Goal: Task Accomplishment & Management: Use online tool/utility

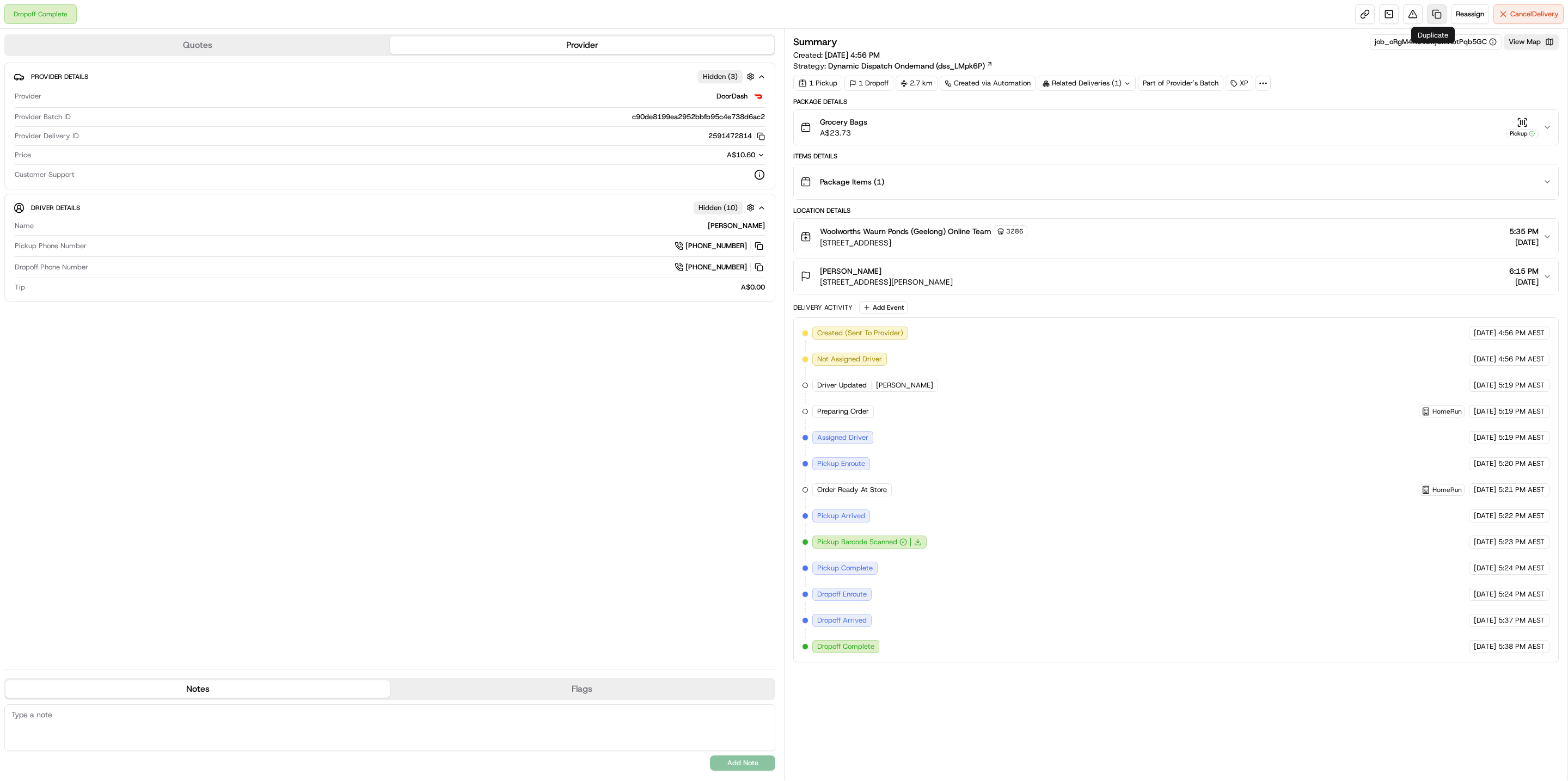
click at [1436, 20] on link at bounding box center [1437, 14] width 20 height 20
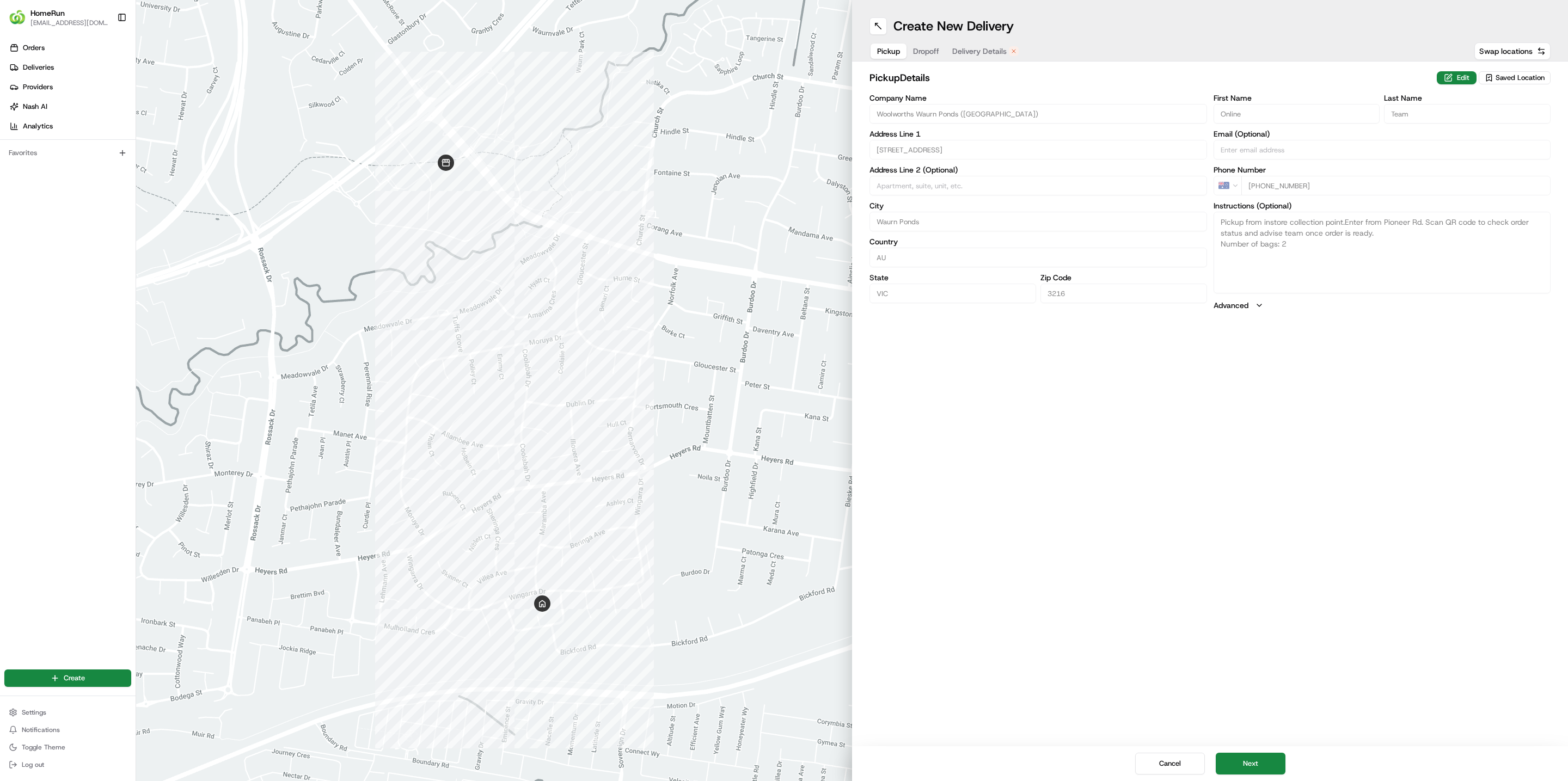
click at [989, 63] on div "pickup Details Edit Saved Location Company Name [GEOGRAPHIC_DATA] (Geelong) Add…" at bounding box center [1211, 190] width 716 height 258
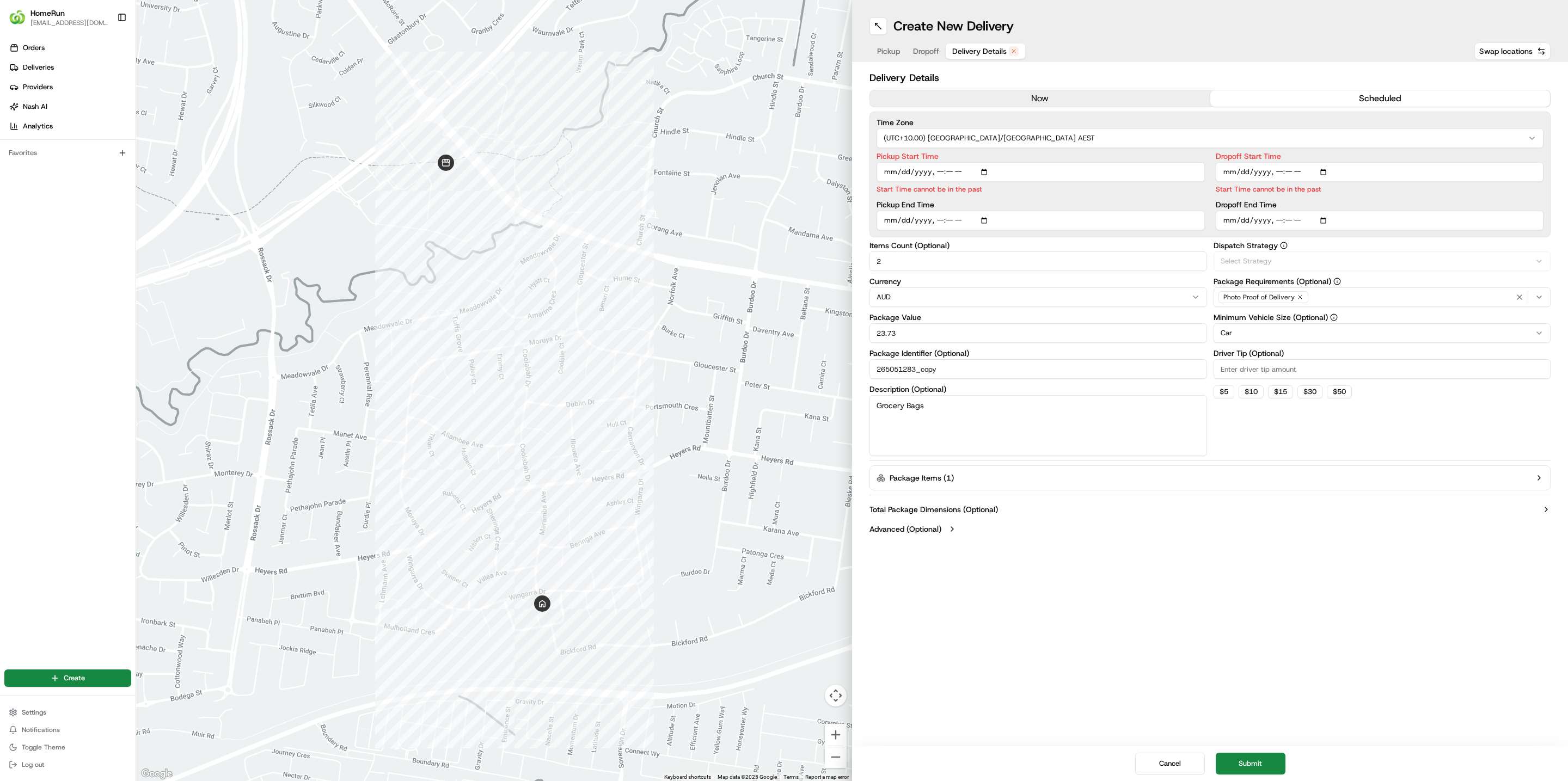
click at [989, 47] on span "Delivery Details" at bounding box center [979, 51] width 54 height 11
click at [1004, 99] on button "now" at bounding box center [1040, 98] width 340 height 16
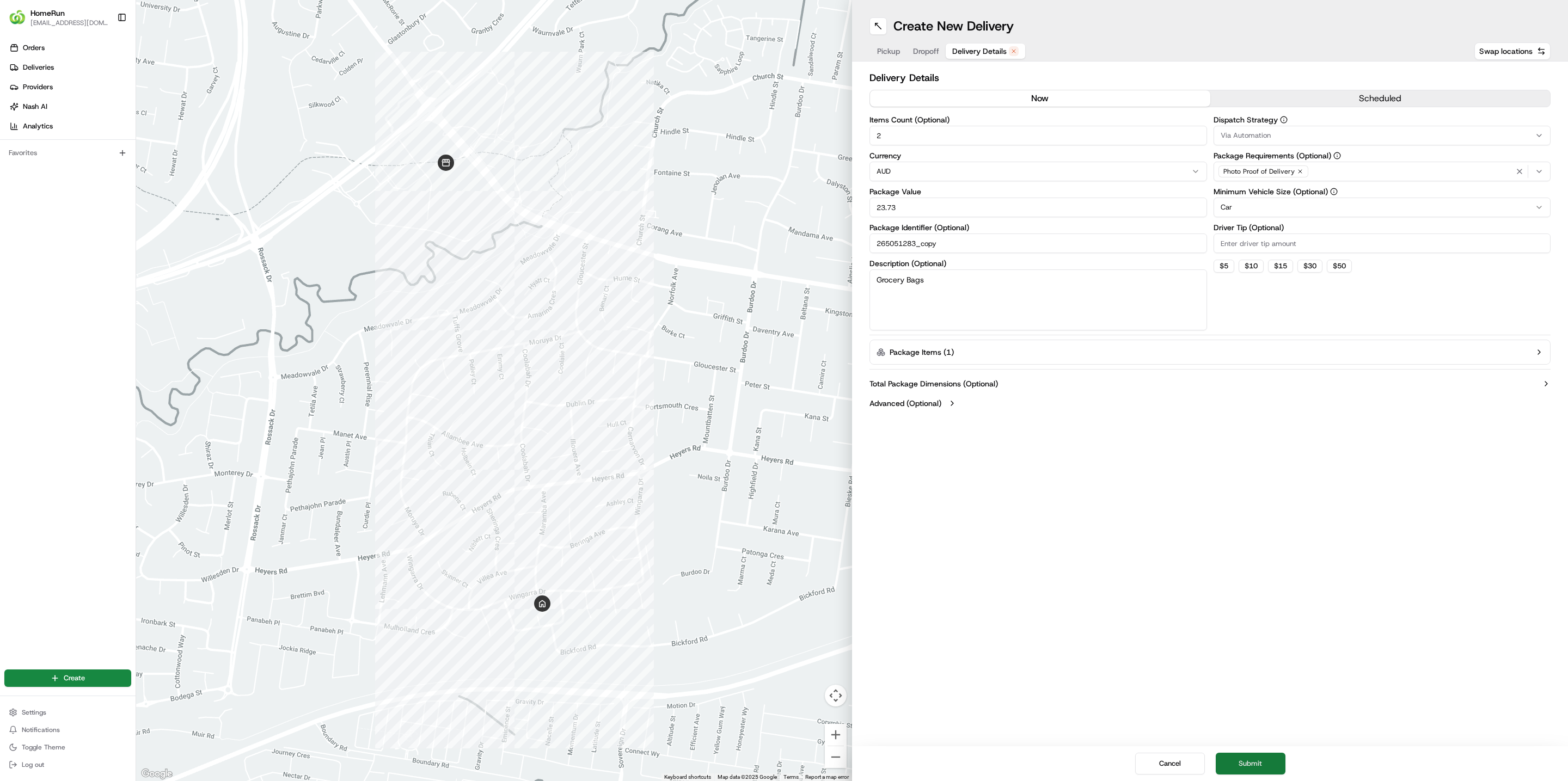
click at [1250, 763] on button "Submit" at bounding box center [1251, 763] width 70 height 22
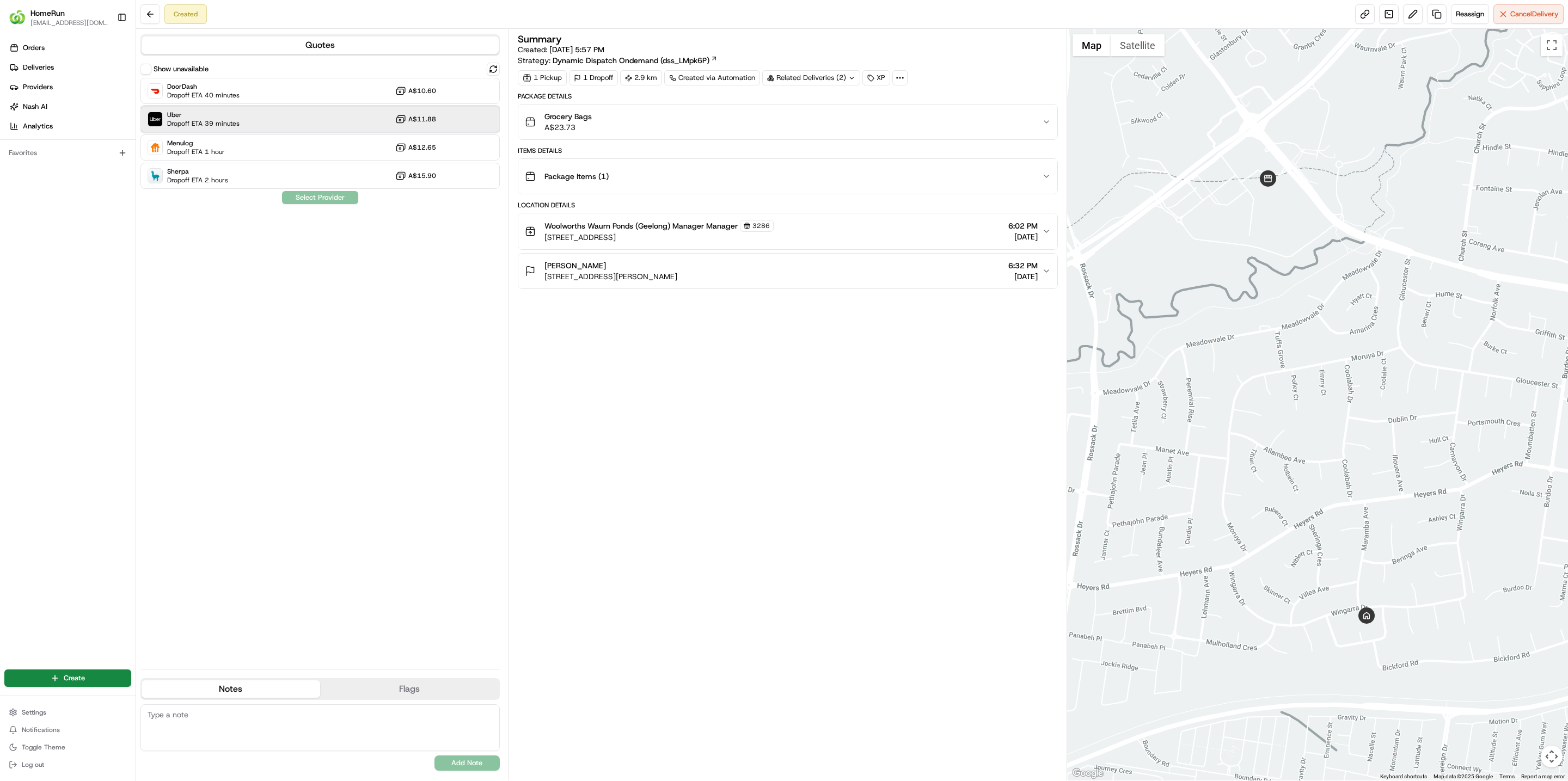
click at [236, 112] on span "Uber" at bounding box center [203, 115] width 73 height 8
click at [286, 203] on button "Assign Provider" at bounding box center [320, 198] width 77 height 13
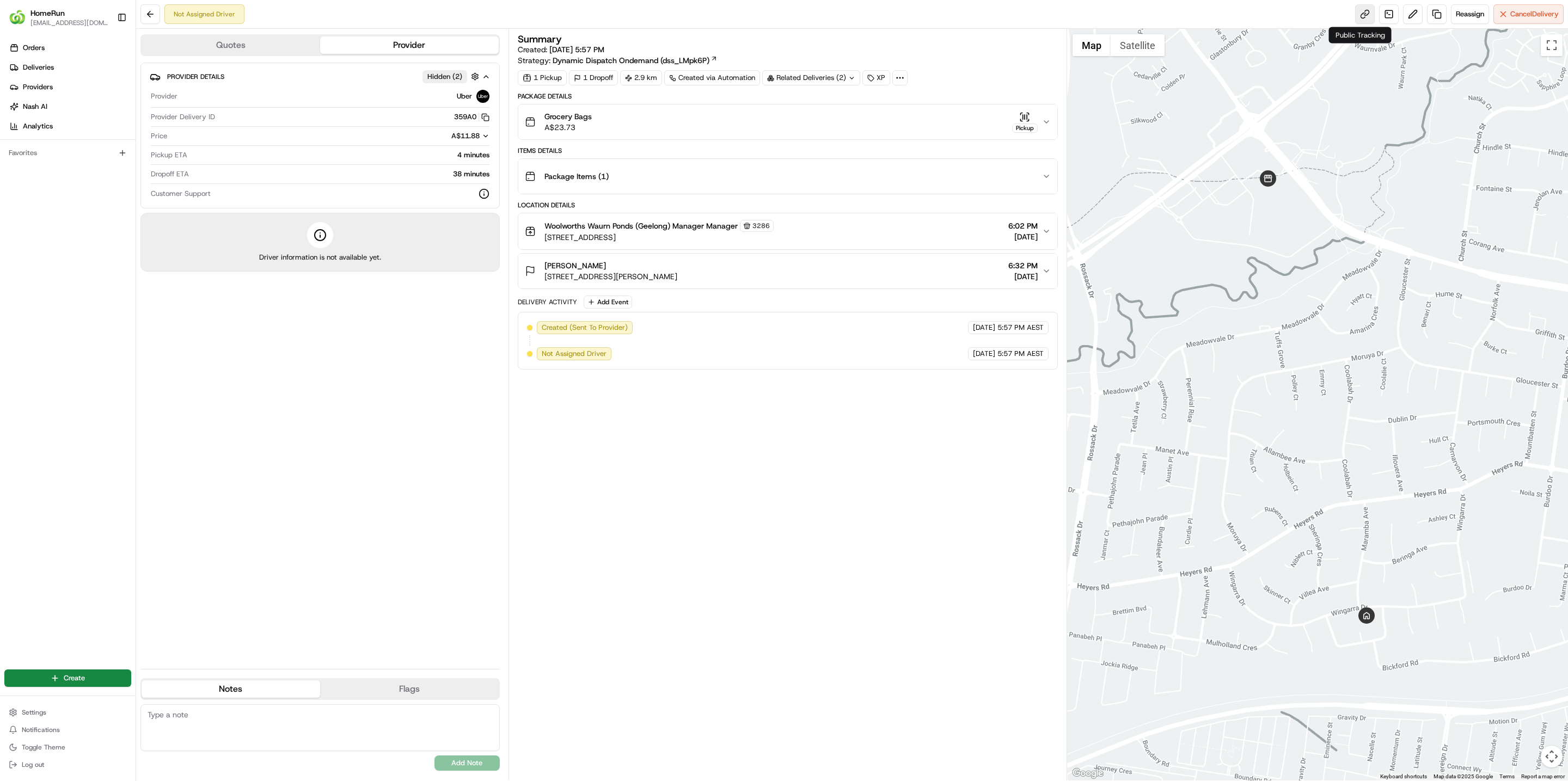
click at [1356, 15] on link at bounding box center [1365, 14] width 20 height 20
